Goal: Obtain resource: Download file/media

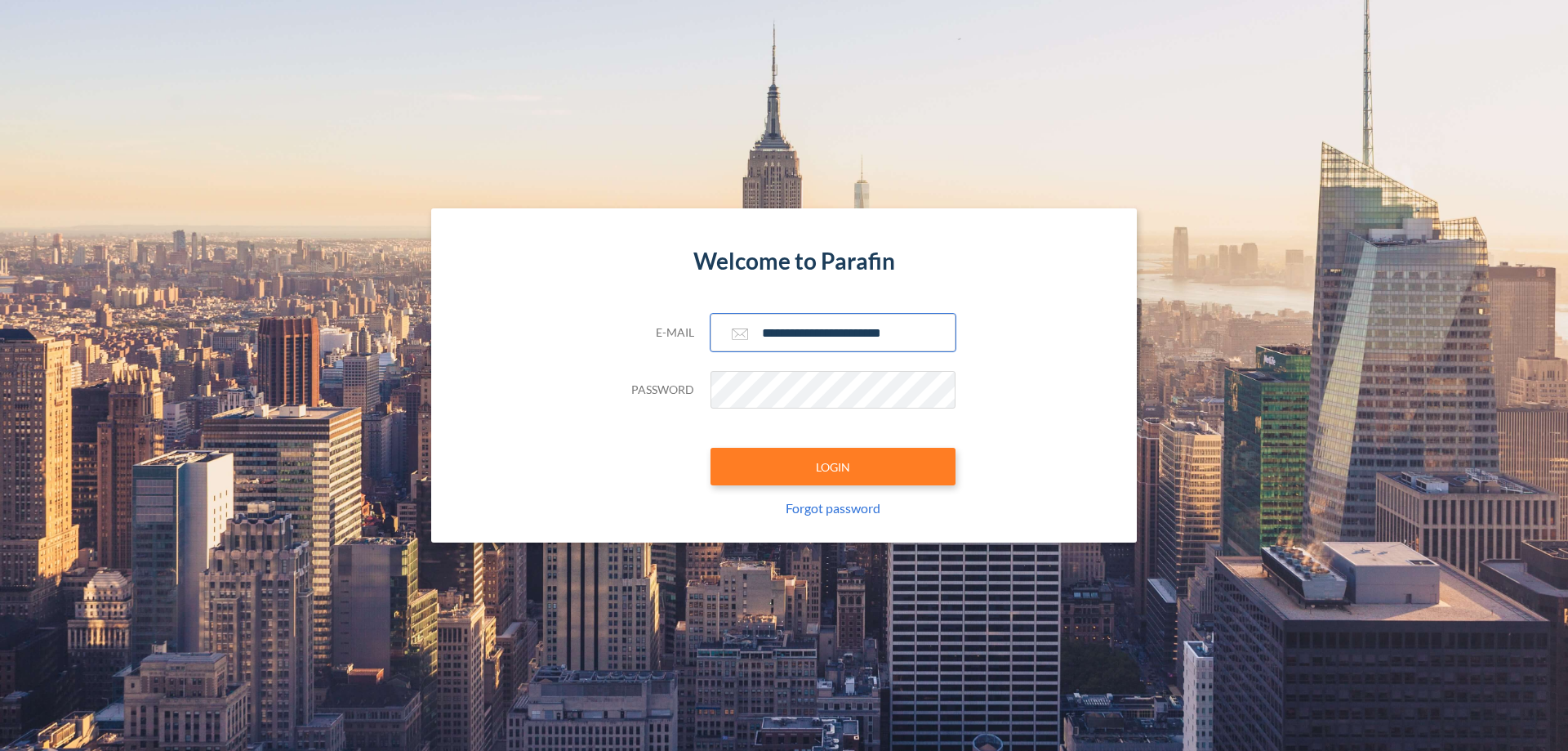
type input "**********"
click at [833, 466] on button "LOGIN" at bounding box center [833, 466] width 245 height 37
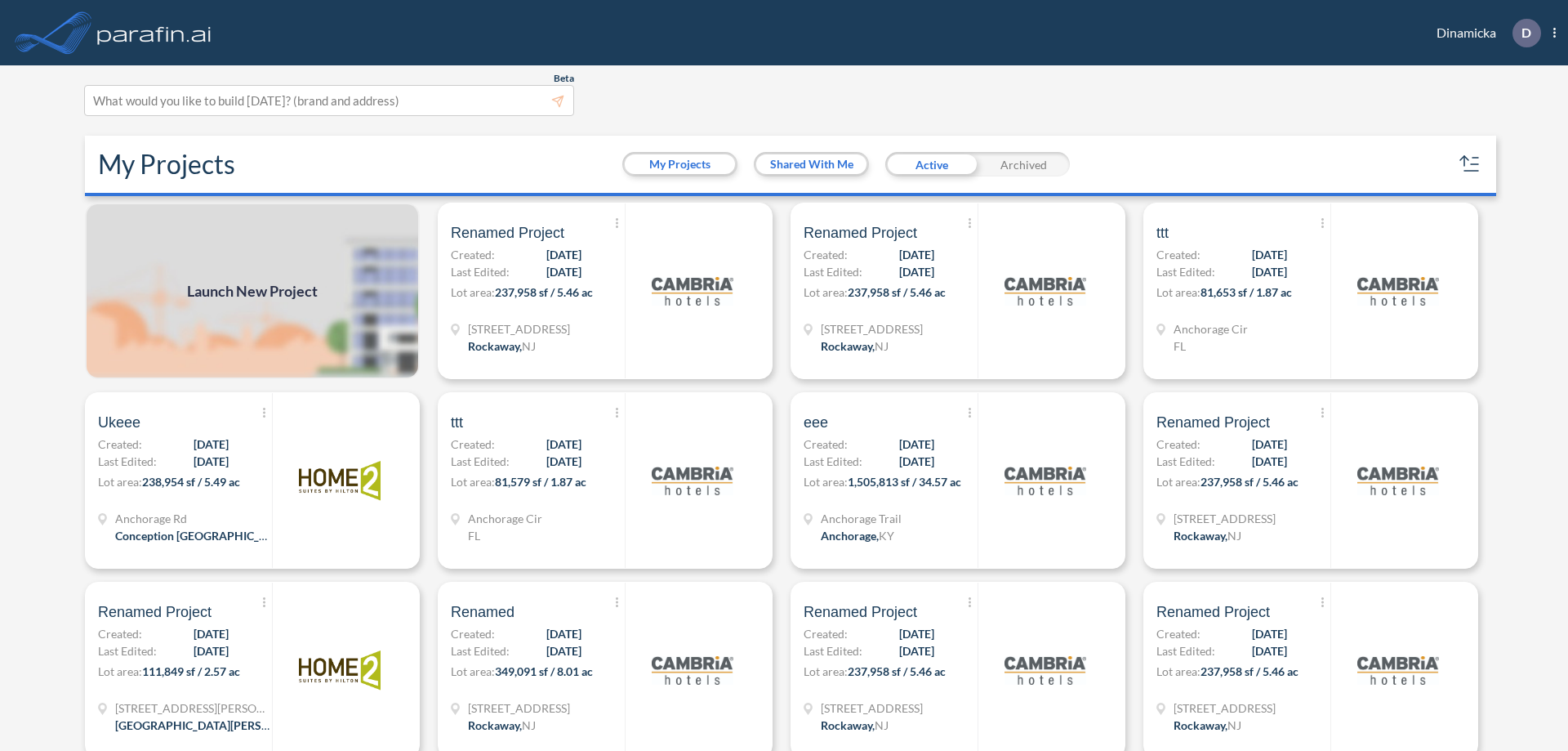
scroll to position [4, 0]
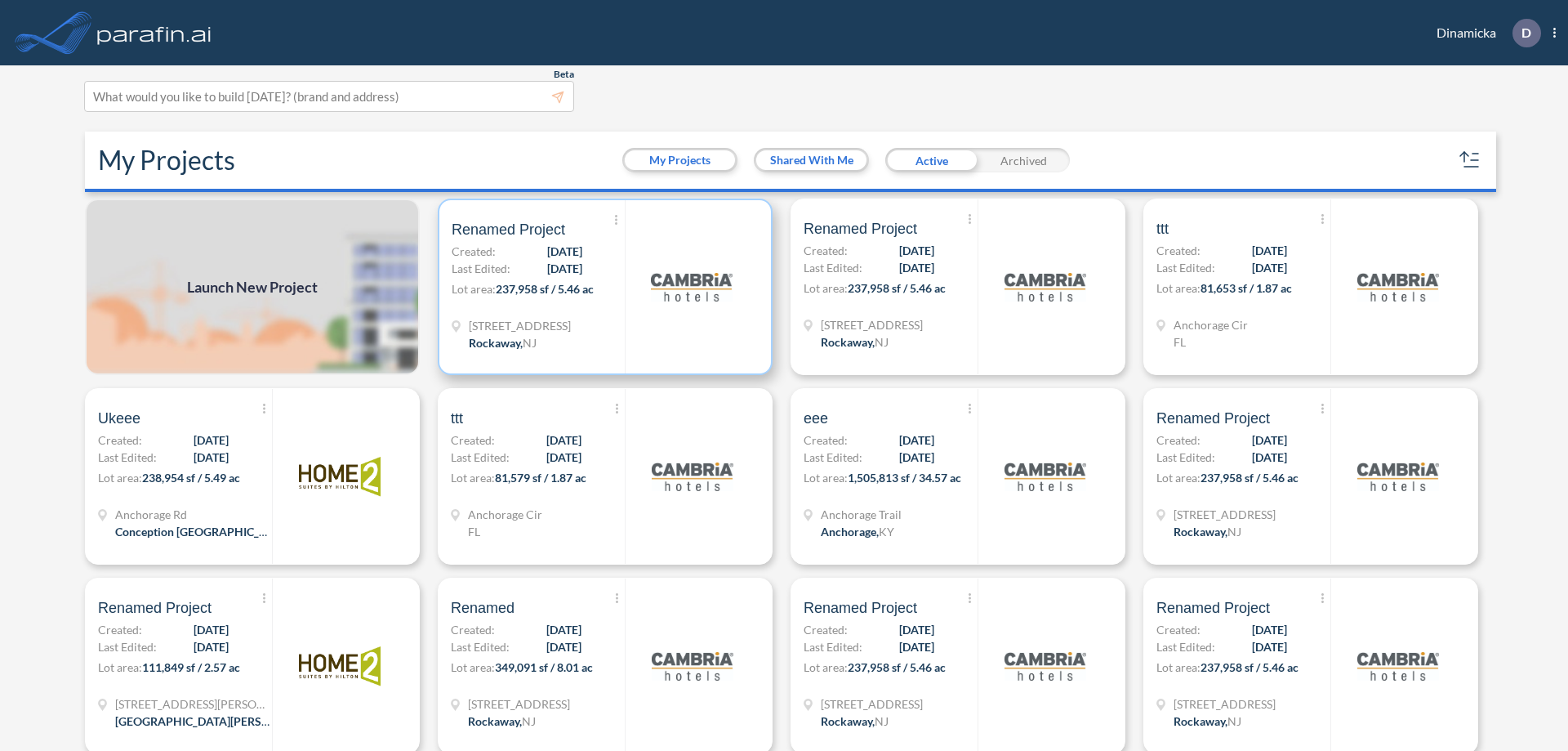
click at [602, 287] on p "Lot area: 237,958 sf / 5.46 ac" at bounding box center [537, 292] width 173 height 23
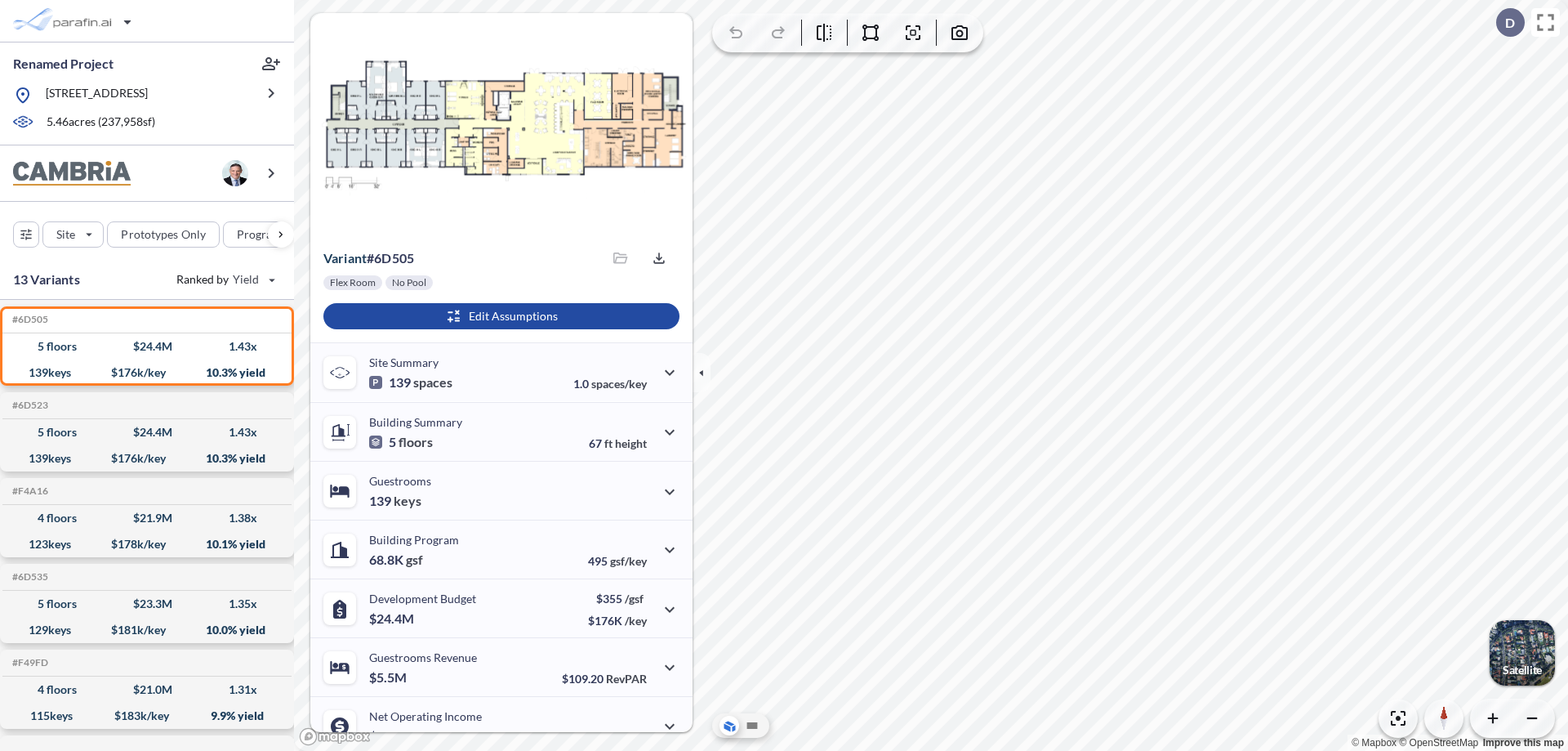
scroll to position [83, 0]
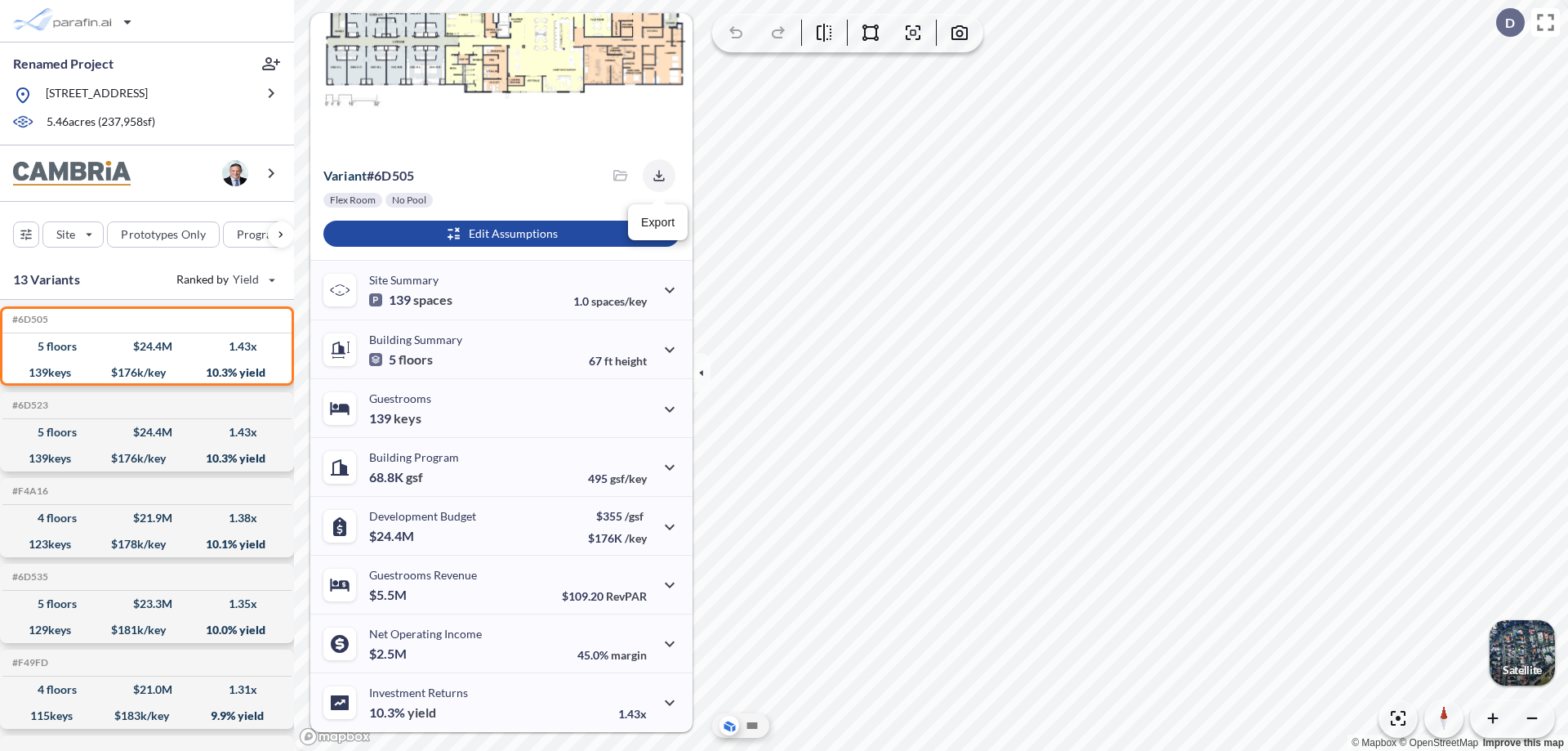
click at [654, 176] on icon "button" at bounding box center [658, 175] width 10 height 10
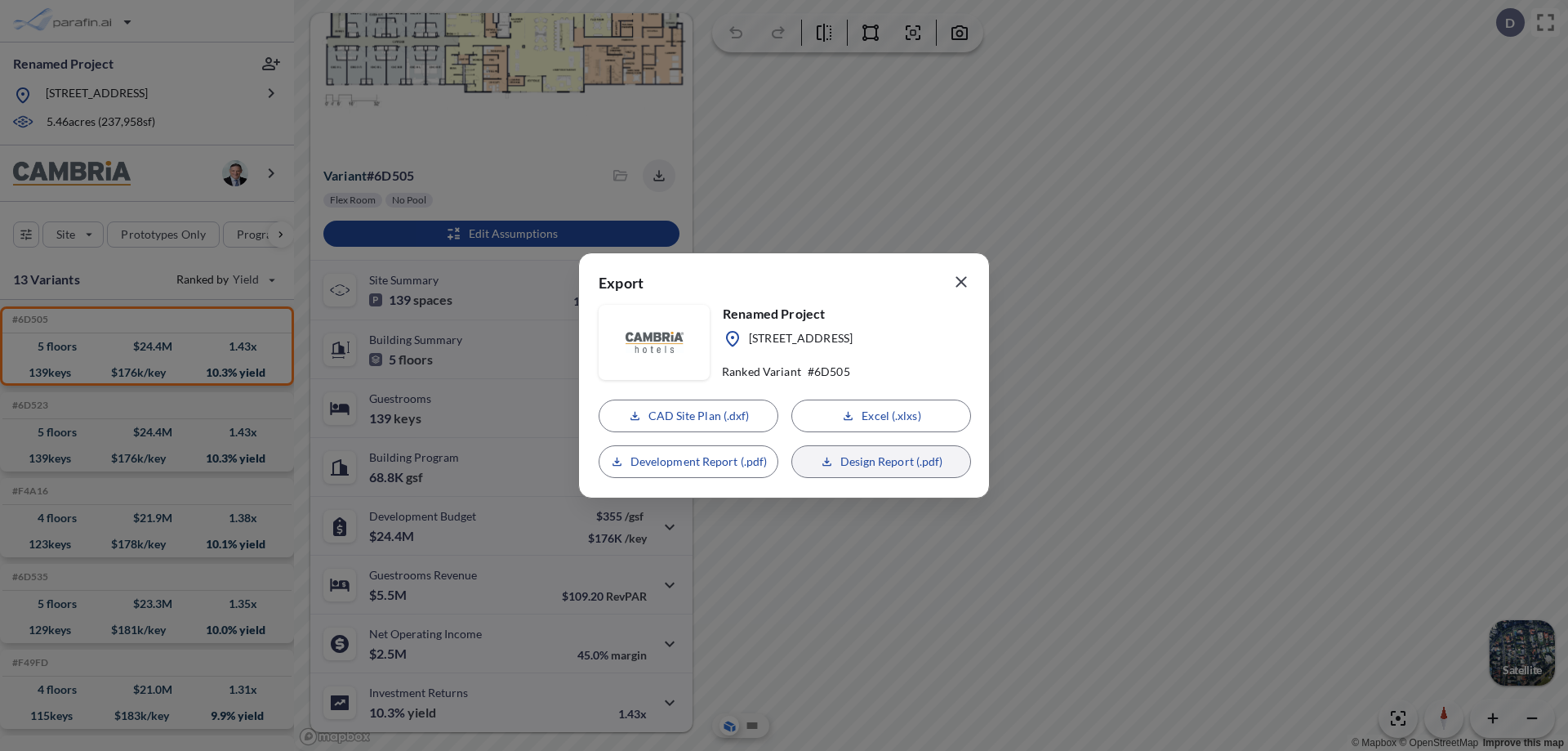
click at [881, 462] on p "Design Report (.pdf)" at bounding box center [892, 461] width 103 height 17
